Goal: Communication & Community: Ask a question

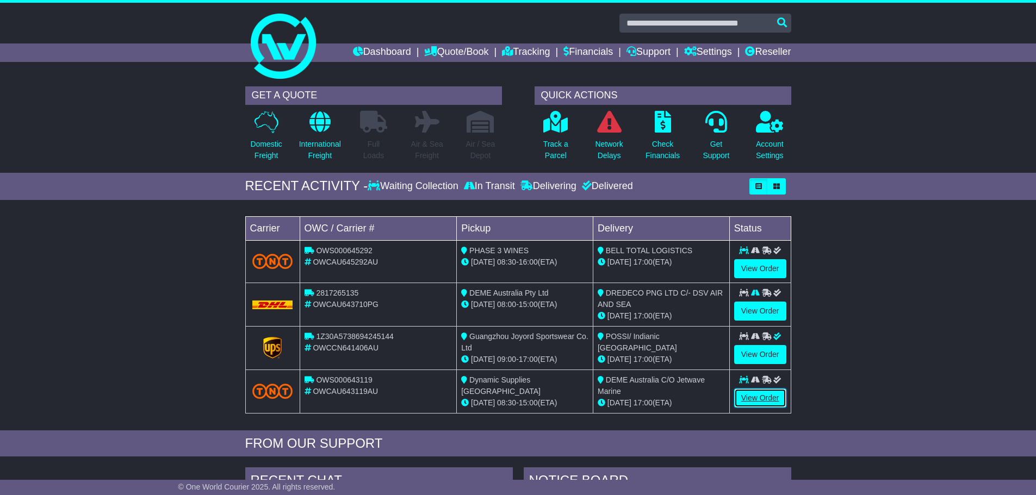
click at [763, 393] on link "View Order" at bounding box center [760, 398] width 52 height 19
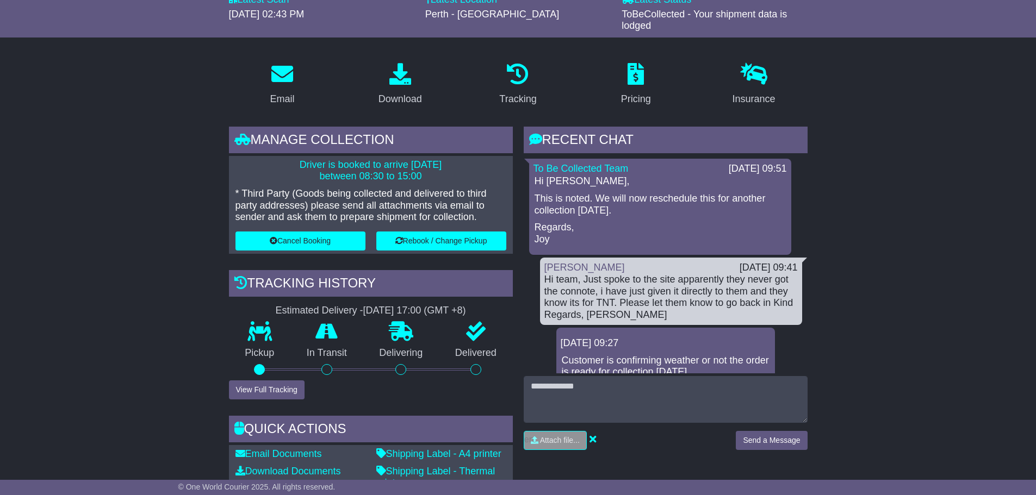
scroll to position [163, 0]
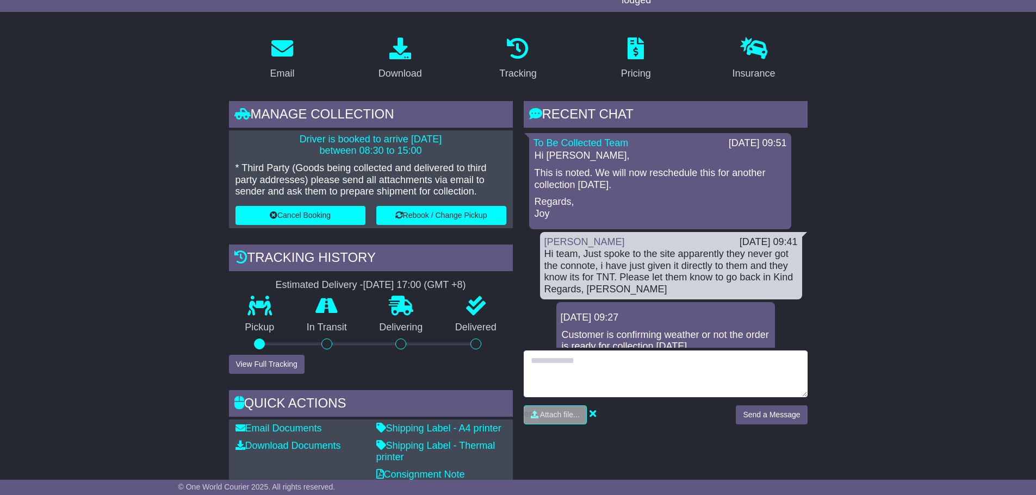
click at [628, 380] on textarea at bounding box center [665, 374] width 284 height 47
type textarea "**********"
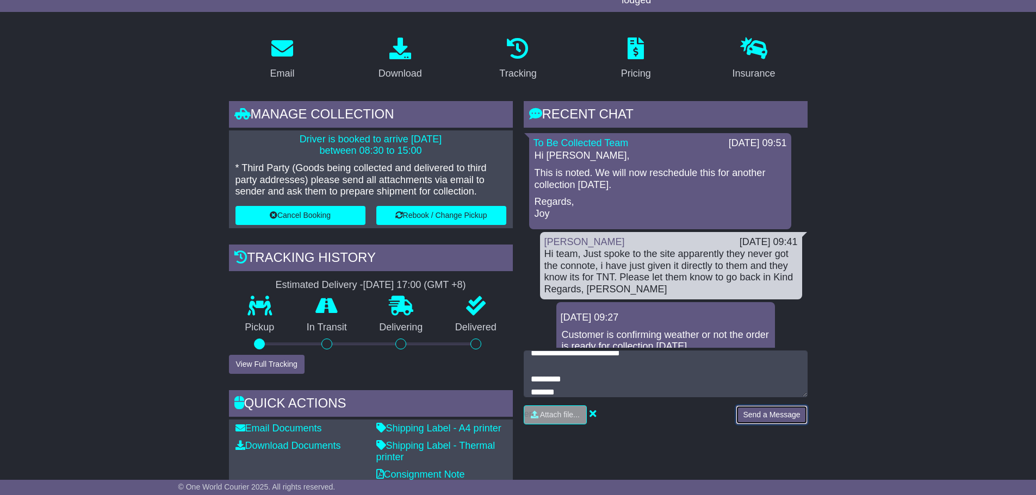
click at [802, 415] on button "Send a Message" at bounding box center [770, 415] width 71 height 19
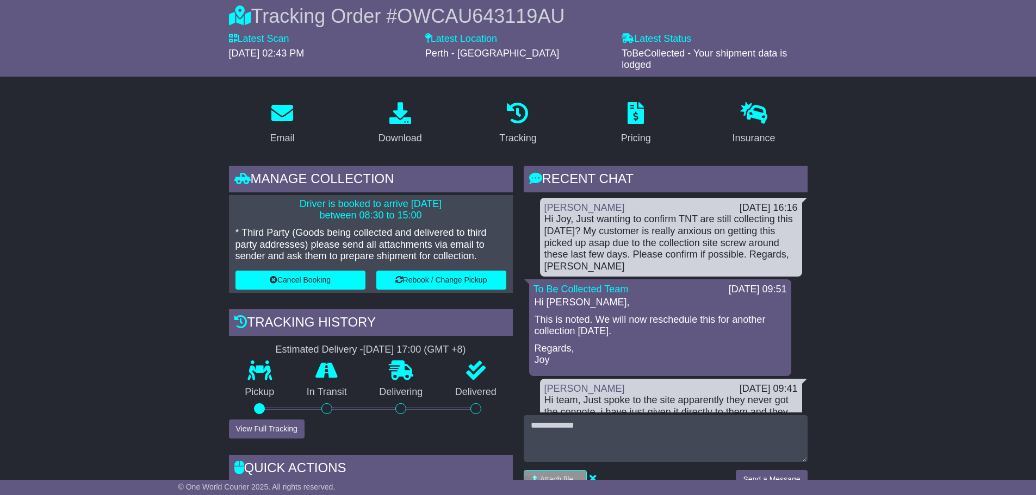
scroll to position [33, 0]
